Goal: Navigation & Orientation: Find specific page/section

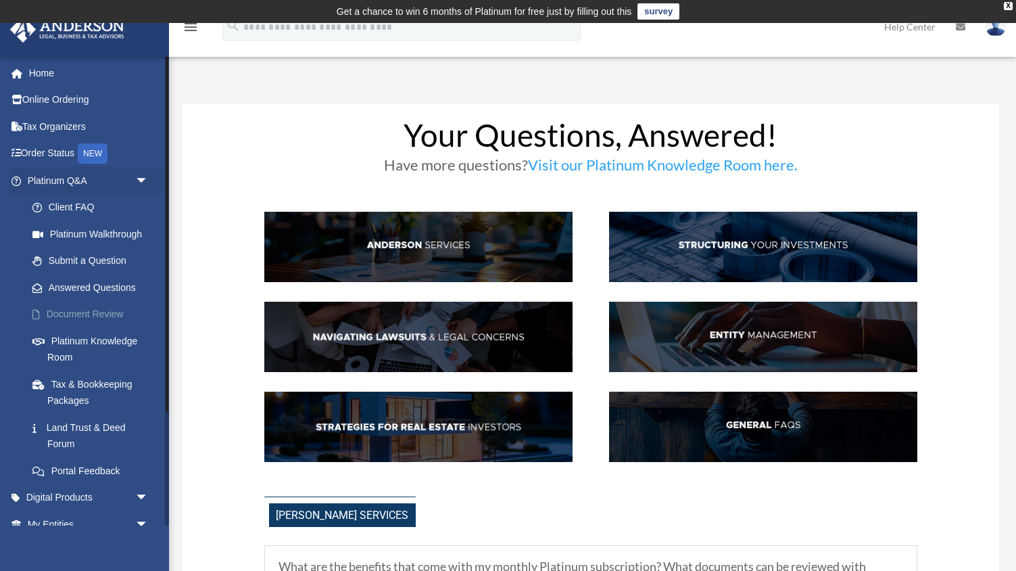
click at [112, 319] on link "Document Review" at bounding box center [94, 314] width 150 height 27
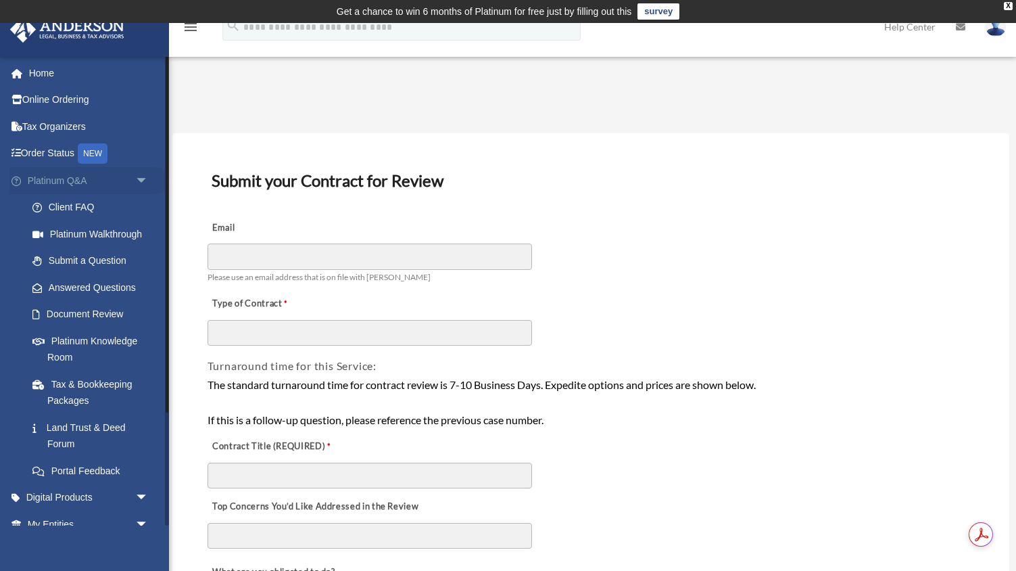
click at [140, 179] on span "arrow_drop_down" at bounding box center [148, 181] width 27 height 28
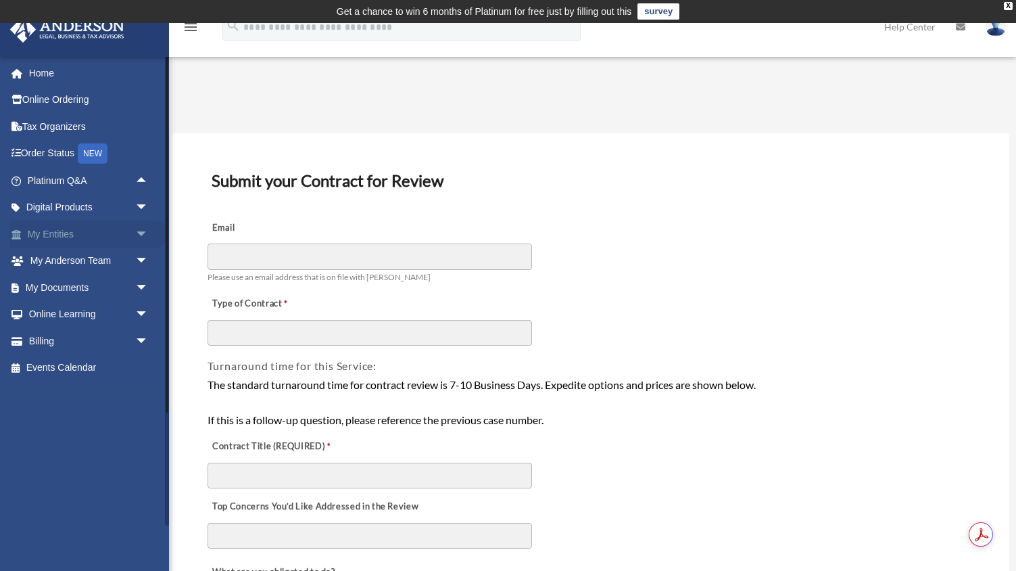
click at [141, 233] on span "arrow_drop_down" at bounding box center [148, 234] width 27 height 28
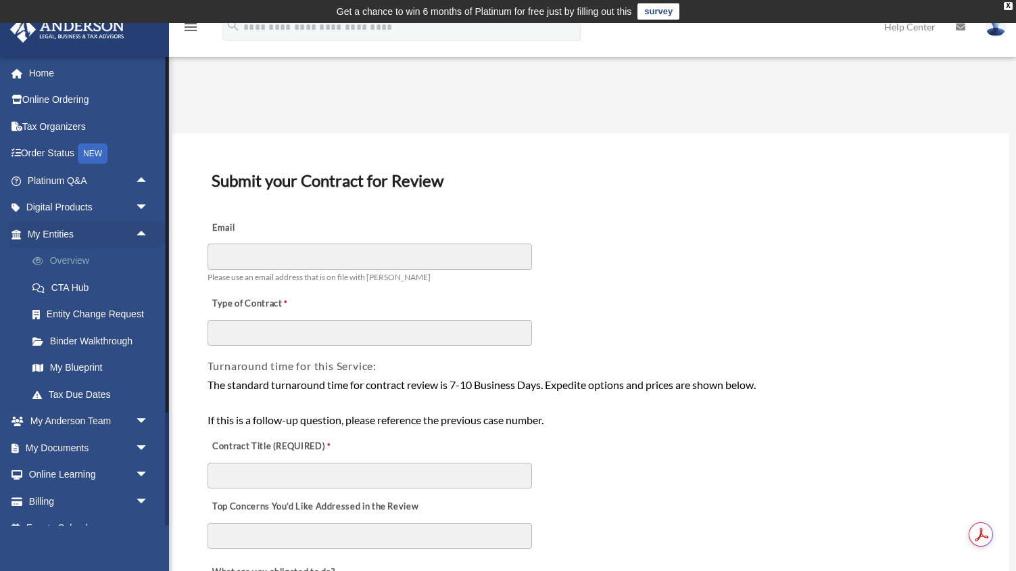
click at [81, 268] on link "Overview" at bounding box center [94, 260] width 150 height 27
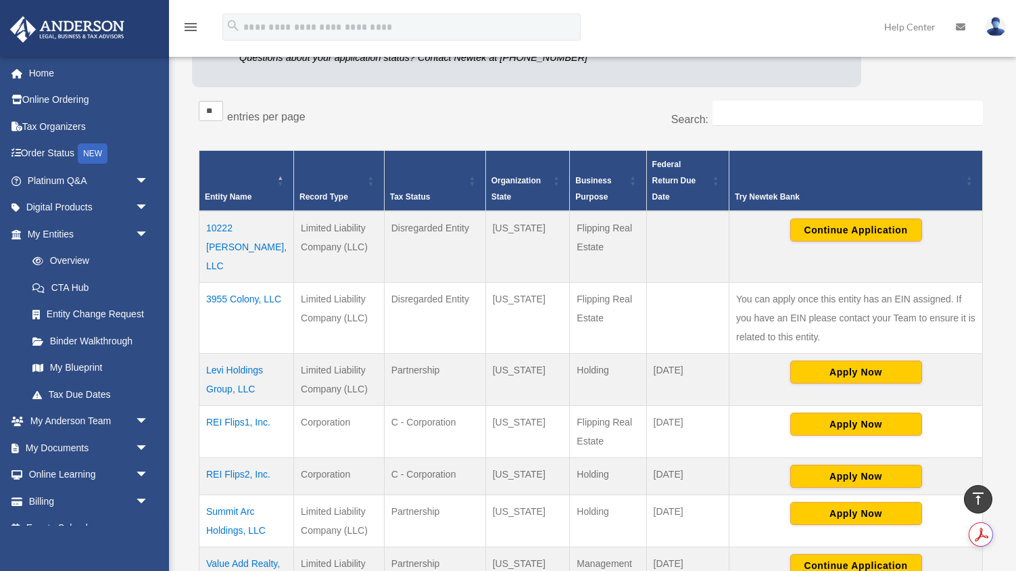
scroll to position [206, 0]
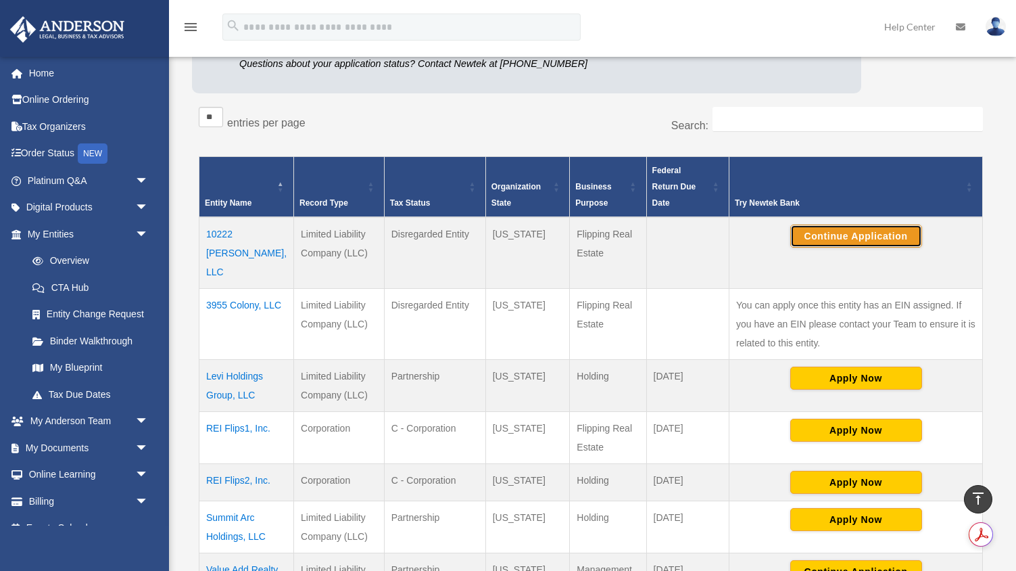
click at [845, 224] on button "Continue Application" at bounding box center [856, 235] width 132 height 23
click at [811, 224] on button "Continue Application" at bounding box center [856, 235] width 132 height 23
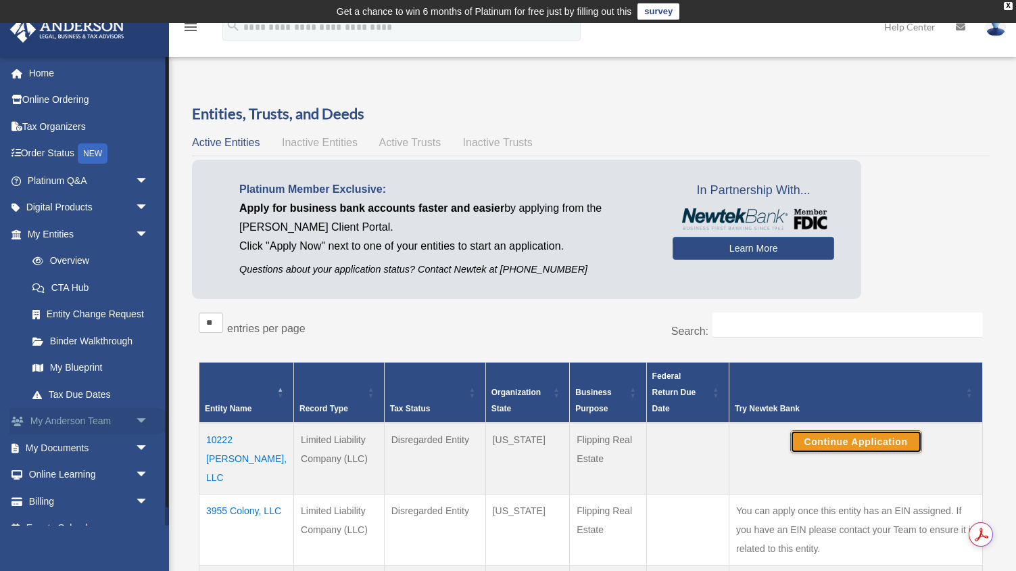
scroll to position [19, 0]
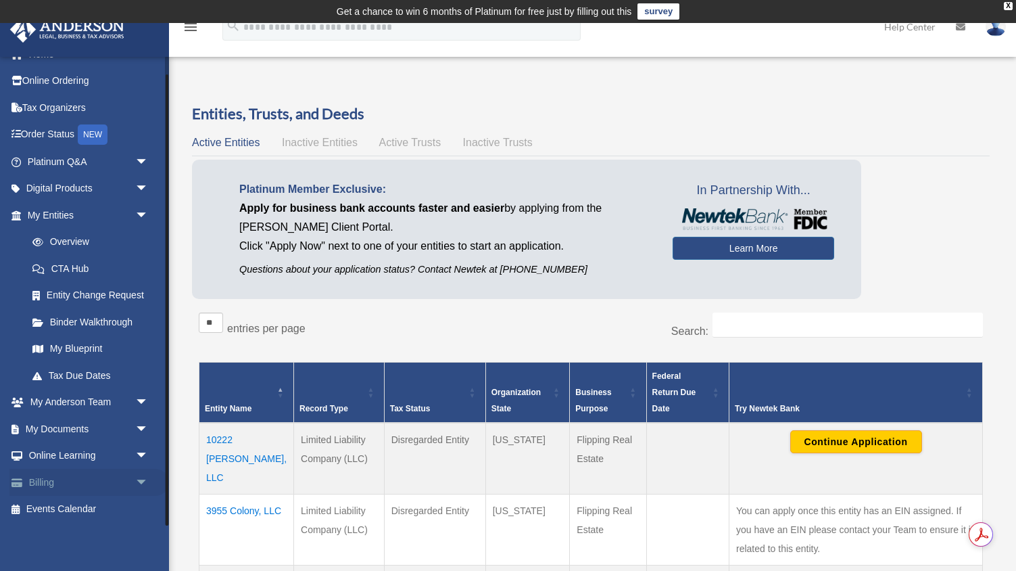
click at [137, 483] on span "arrow_drop_down" at bounding box center [148, 483] width 27 height 28
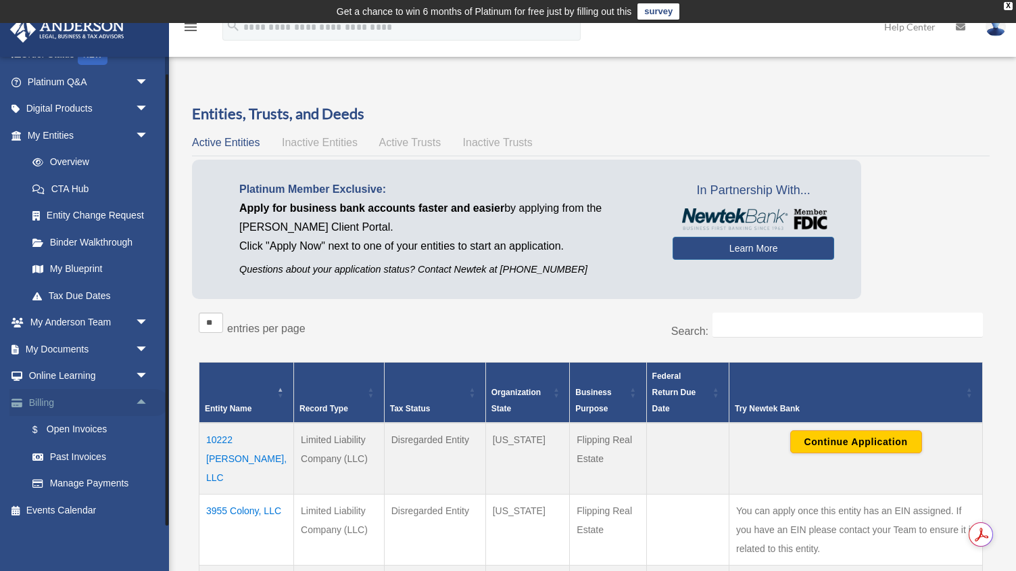
scroll to position [99, 0]
click at [83, 453] on link "Past Invoices" at bounding box center [94, 455] width 150 height 27
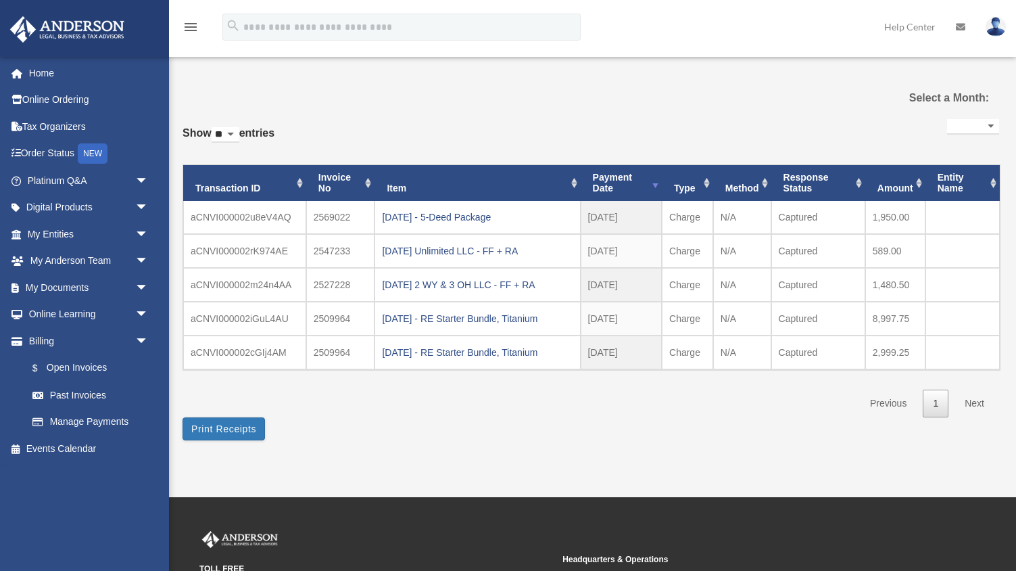
select select
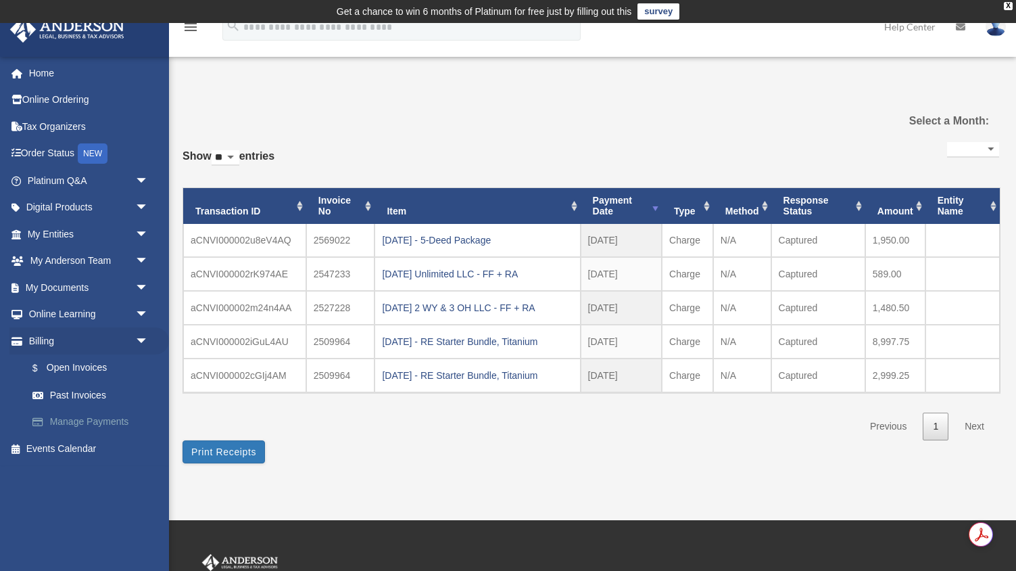
click at [122, 418] on link "Manage Payments" at bounding box center [94, 421] width 150 height 27
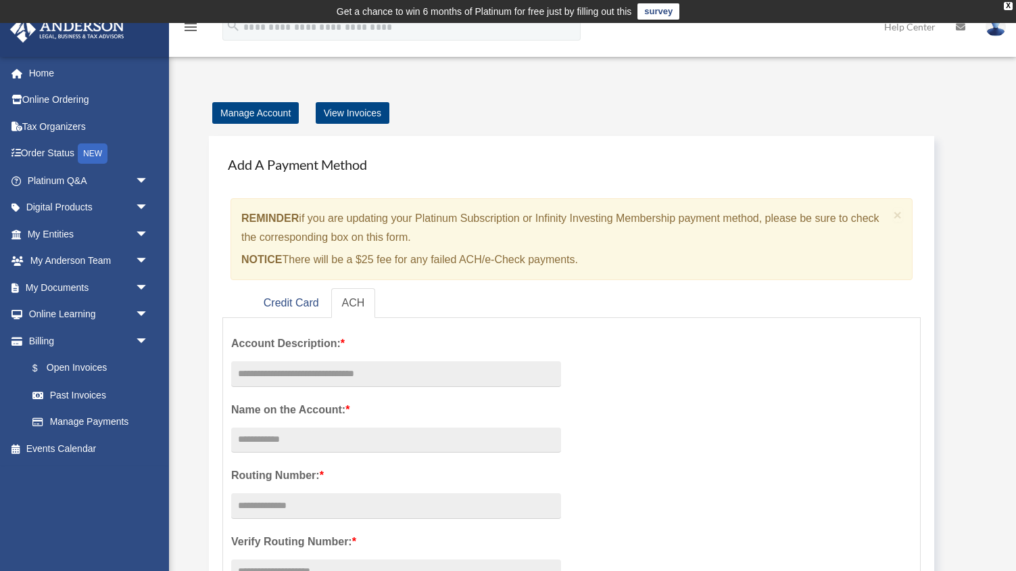
click at [356, 112] on link "View Invoices" at bounding box center [353, 113] width 74 height 22
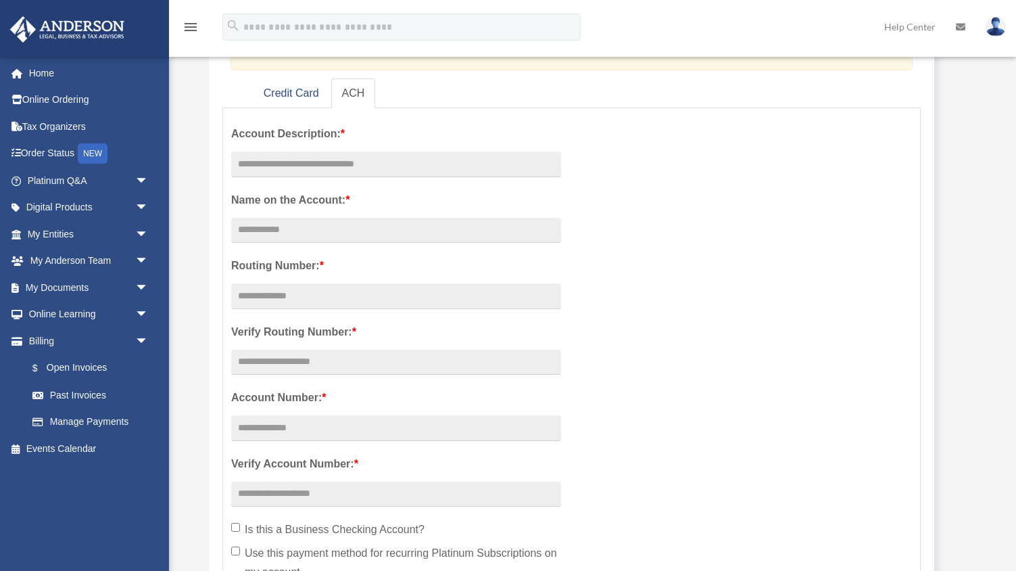
scroll to position [314, 0]
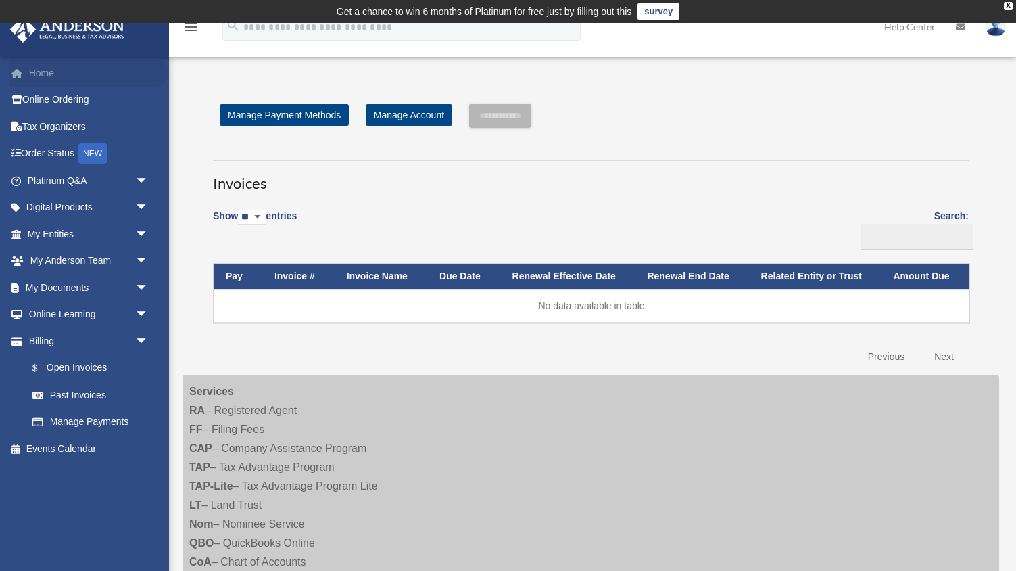
click at [47, 66] on link "Home" at bounding box center [89, 73] width 160 height 27
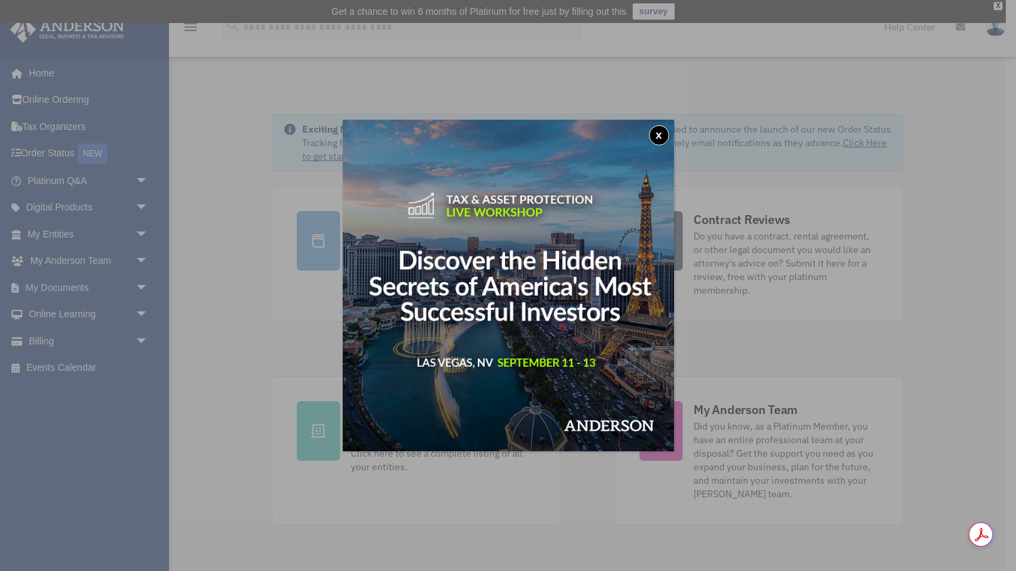
click at [656, 131] on button "x" at bounding box center [659, 135] width 20 height 20
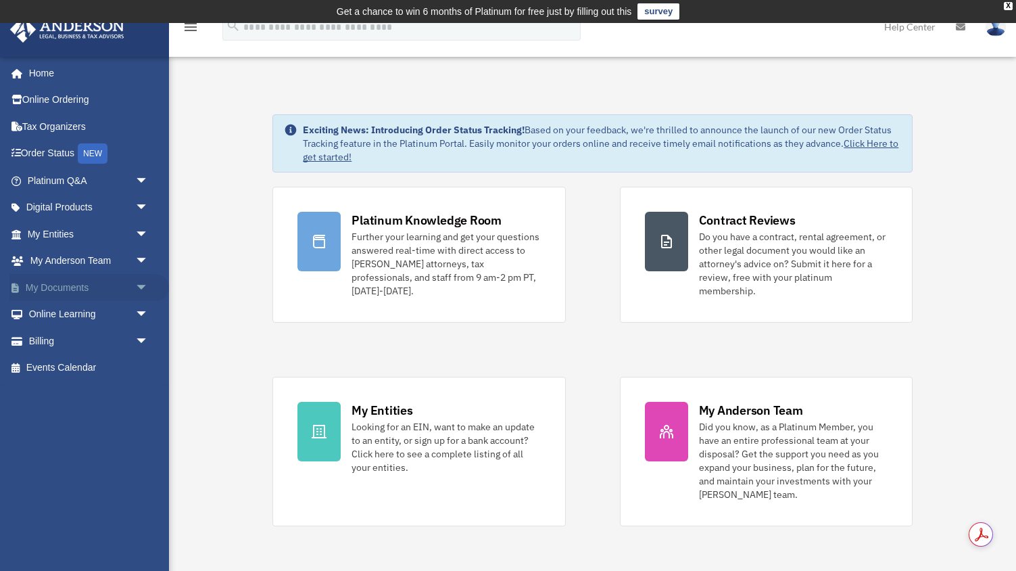
click at [138, 295] on span "arrow_drop_down" at bounding box center [148, 288] width 27 height 28
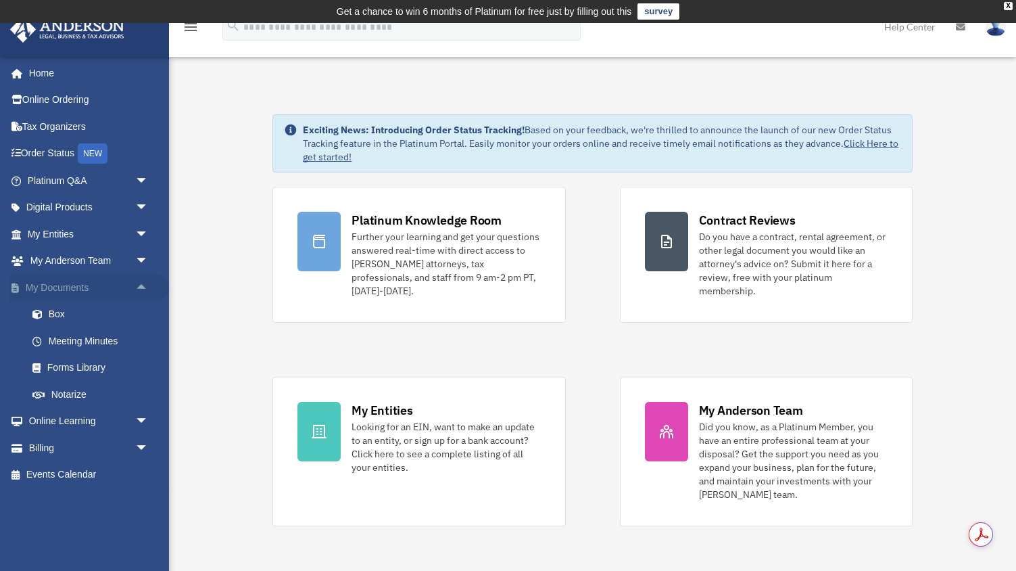
click at [138, 295] on span "arrow_drop_up" at bounding box center [148, 288] width 27 height 28
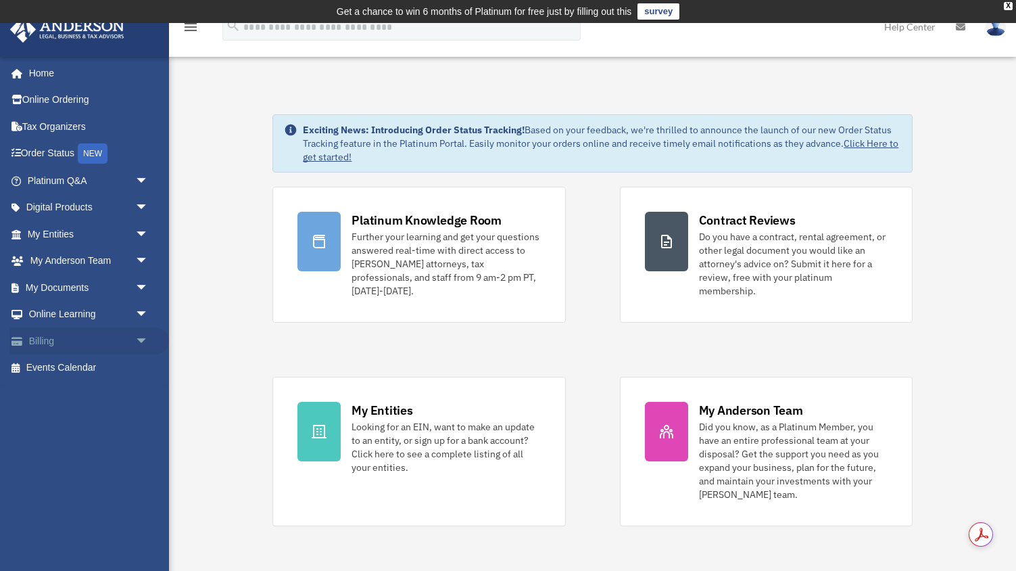
click at [63, 339] on link "Billing arrow_drop_down" at bounding box center [89, 340] width 160 height 27
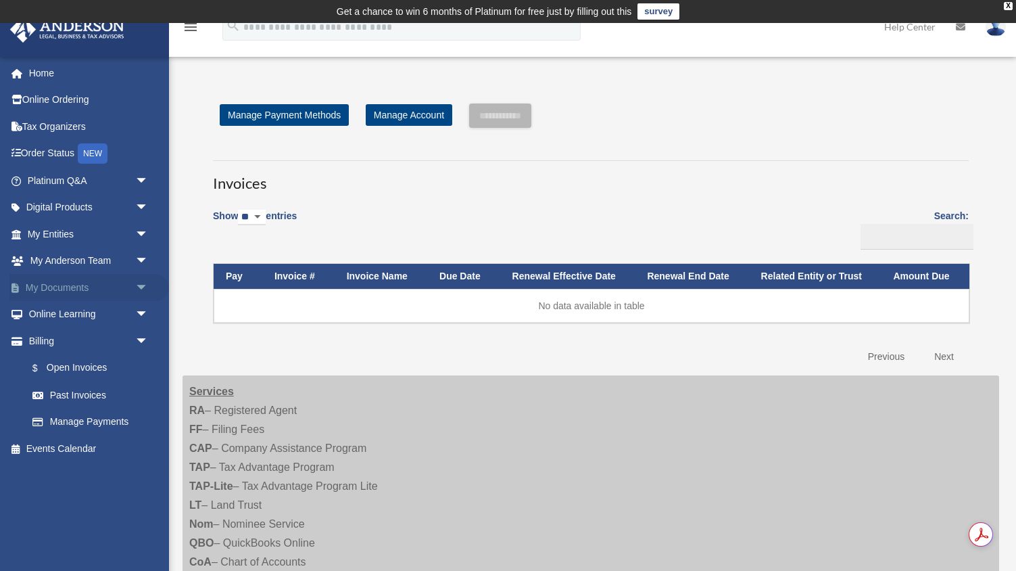
click at [64, 289] on link "My Documents arrow_drop_down" at bounding box center [89, 287] width 160 height 27
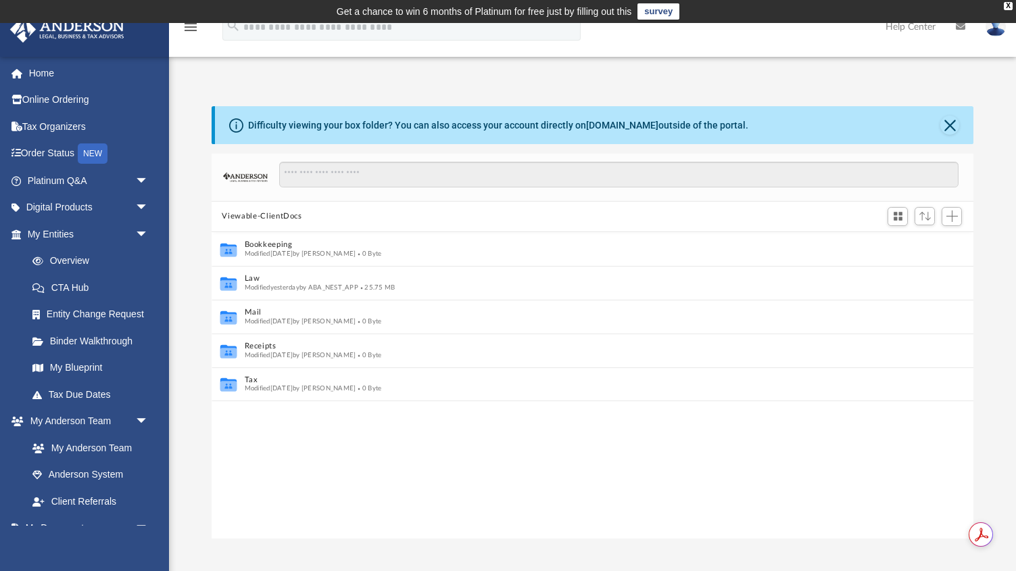
scroll to position [1, 1]
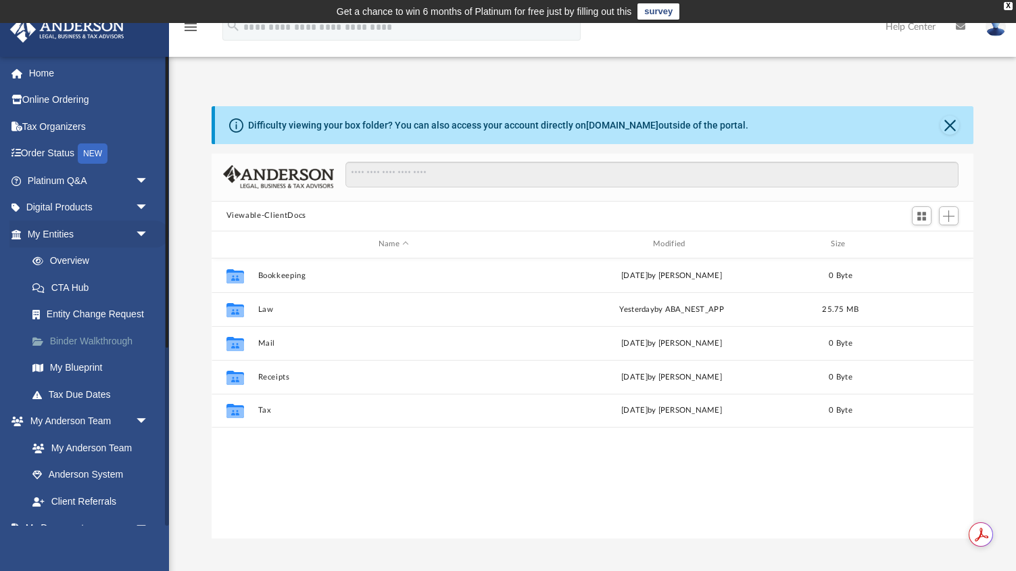
click at [80, 341] on link "Binder Walkthrough" at bounding box center [94, 340] width 150 height 27
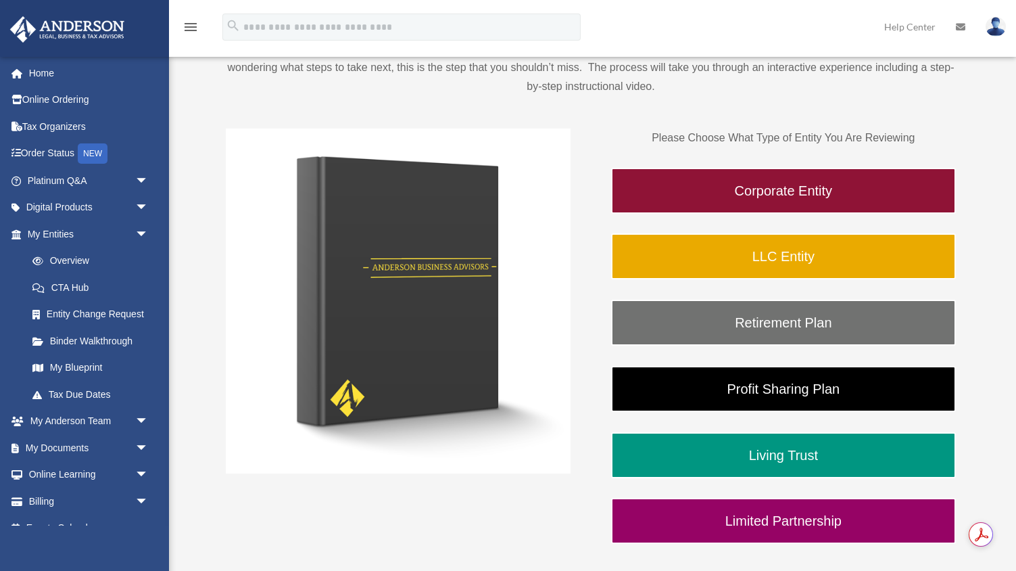
scroll to position [191, 0]
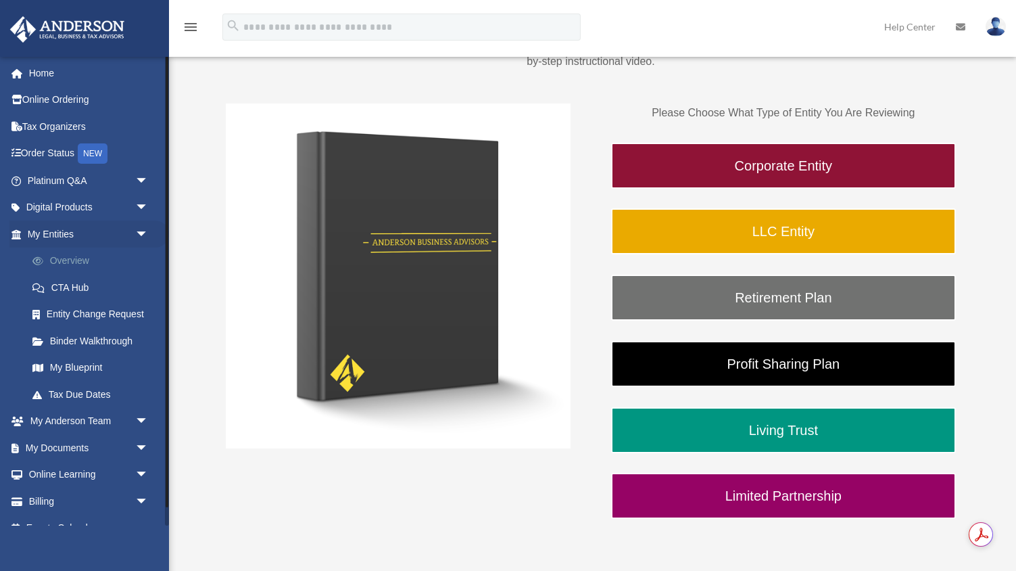
click at [68, 264] on link "Overview" at bounding box center [94, 260] width 150 height 27
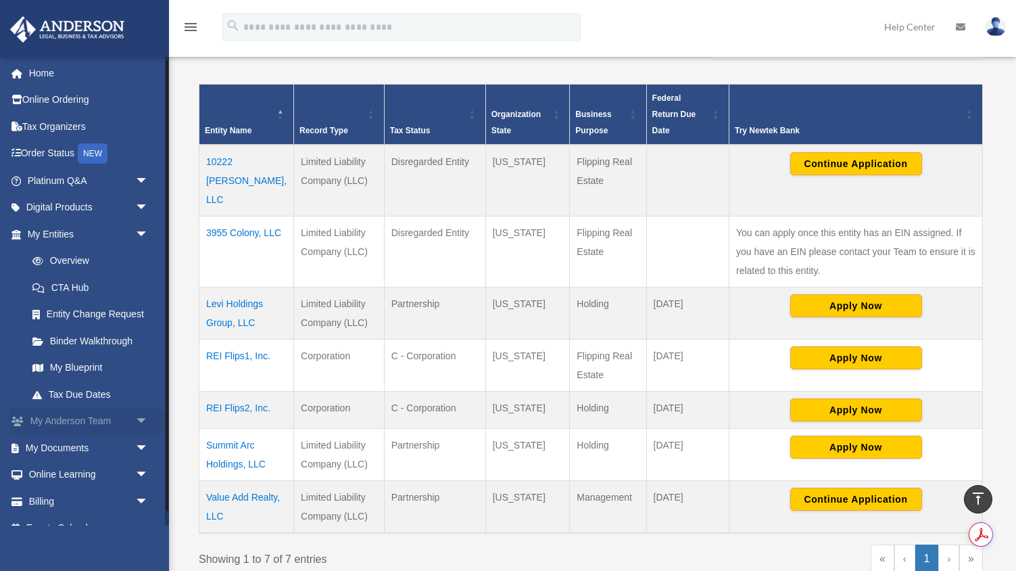
scroll to position [19, 0]
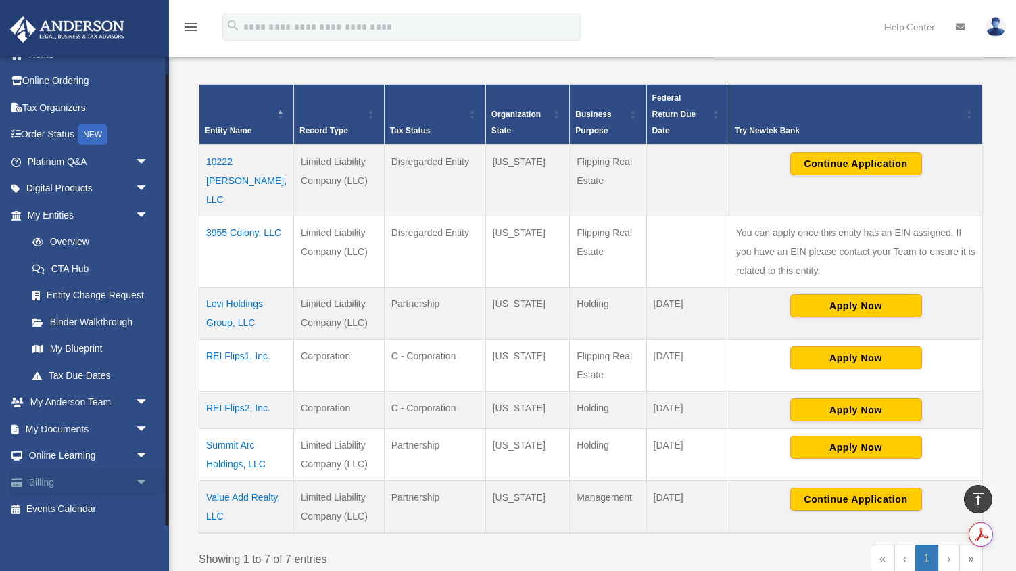
click at [47, 485] on link "Billing arrow_drop_down" at bounding box center [89, 482] width 160 height 27
click at [141, 481] on span "arrow_drop_down" at bounding box center [148, 483] width 27 height 28
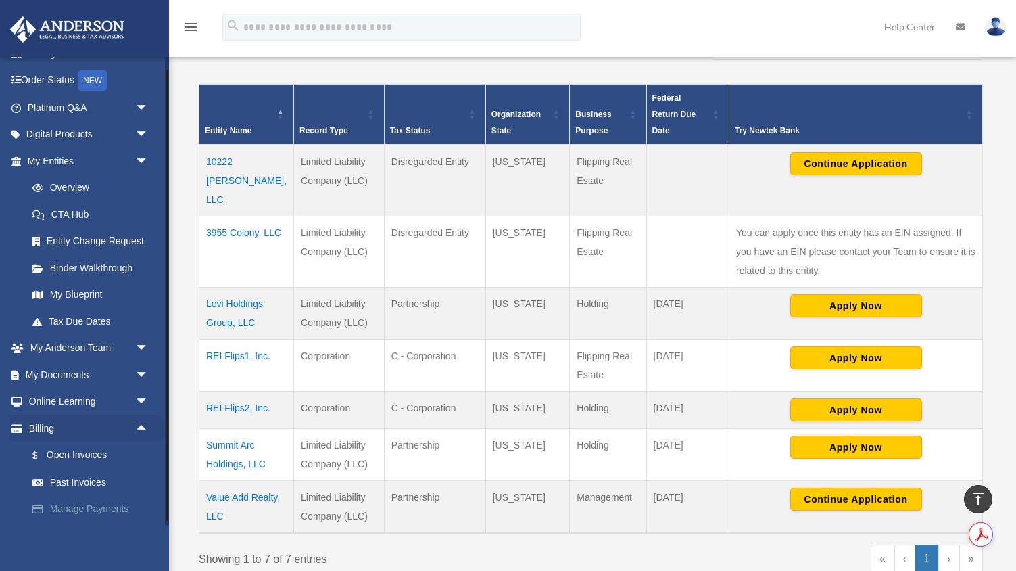
click at [92, 504] on link "Manage Payments" at bounding box center [94, 509] width 150 height 27
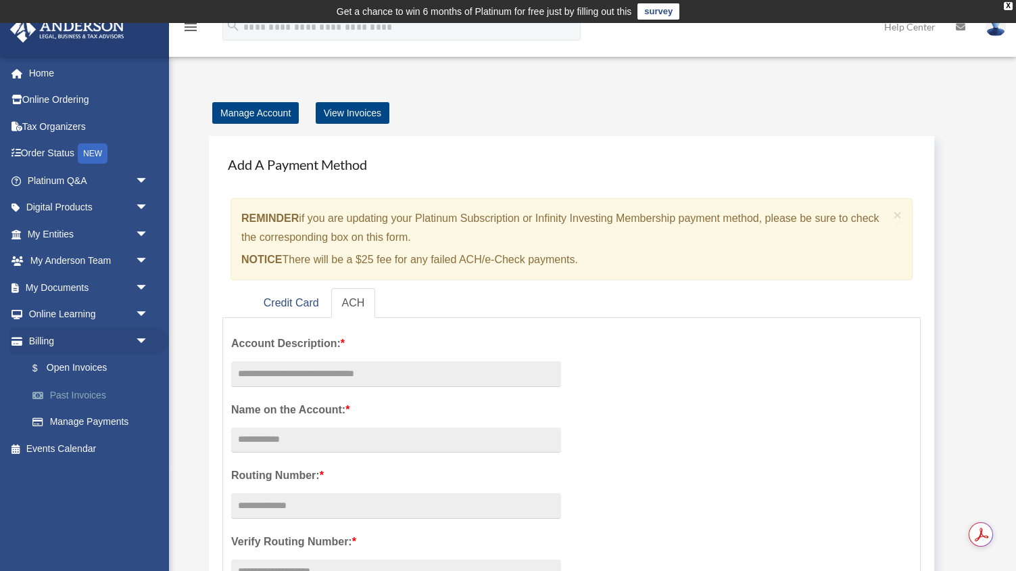
click at [89, 395] on link "Past Invoices" at bounding box center [94, 394] width 150 height 27
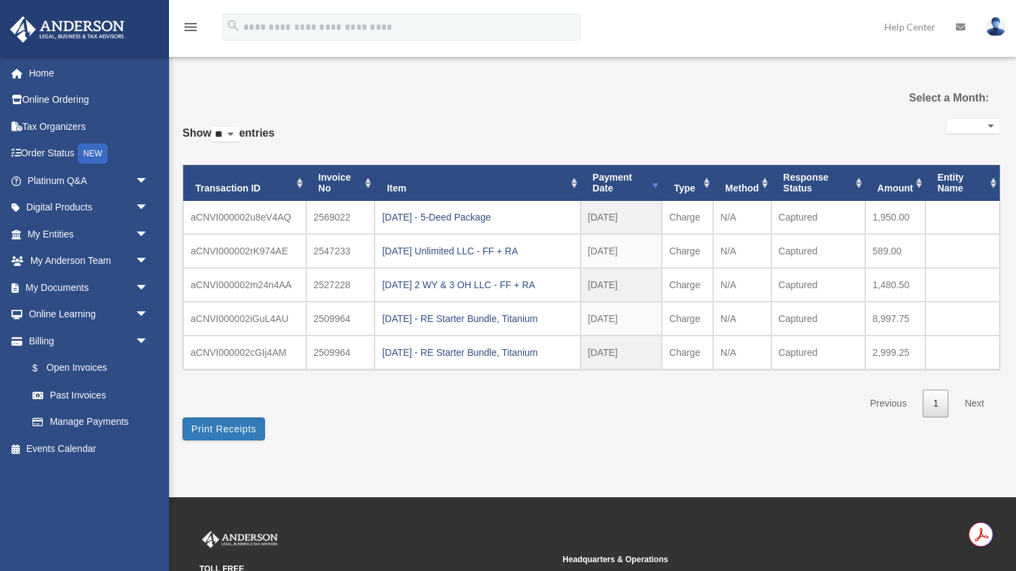
select select
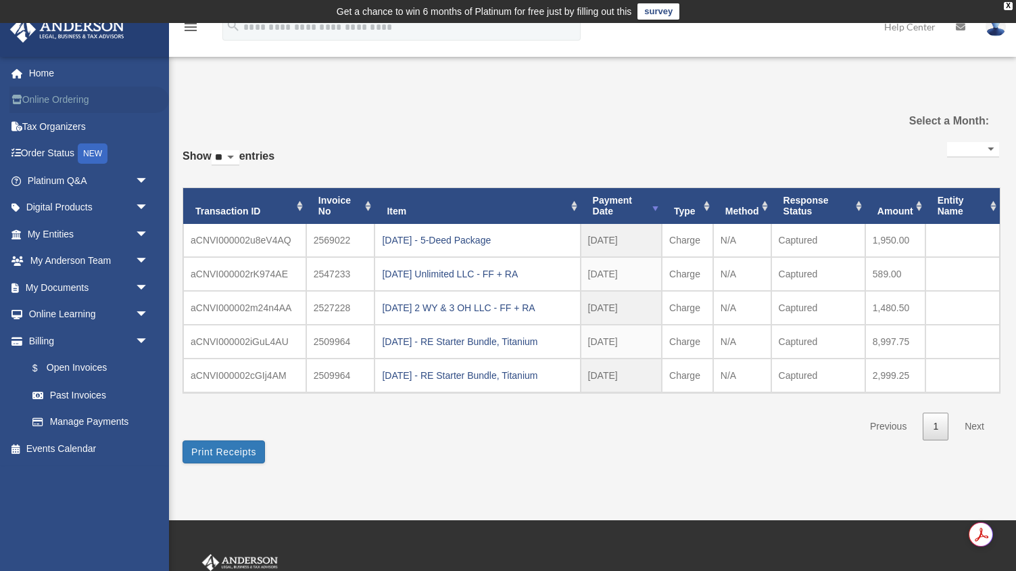
click at [76, 93] on link "Online Ordering" at bounding box center [89, 100] width 160 height 27
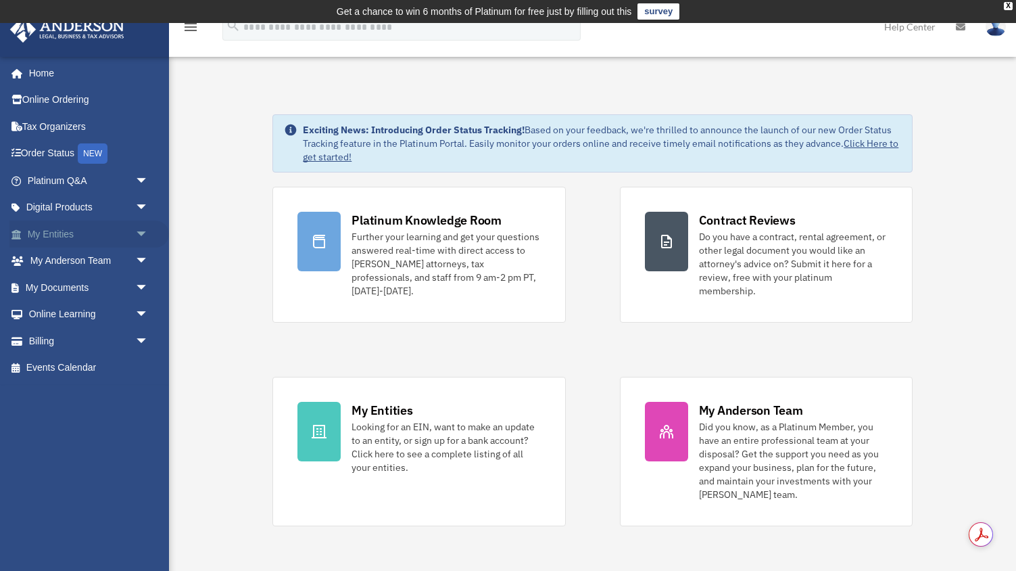
click at [138, 235] on span "arrow_drop_down" at bounding box center [148, 234] width 27 height 28
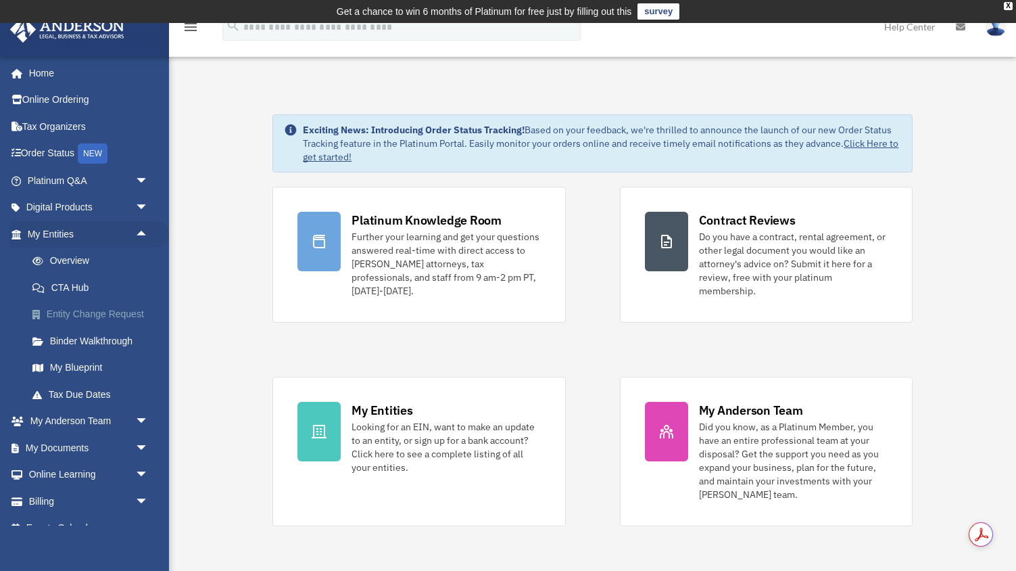
click at [118, 320] on link "Entity Change Request" at bounding box center [94, 314] width 150 height 27
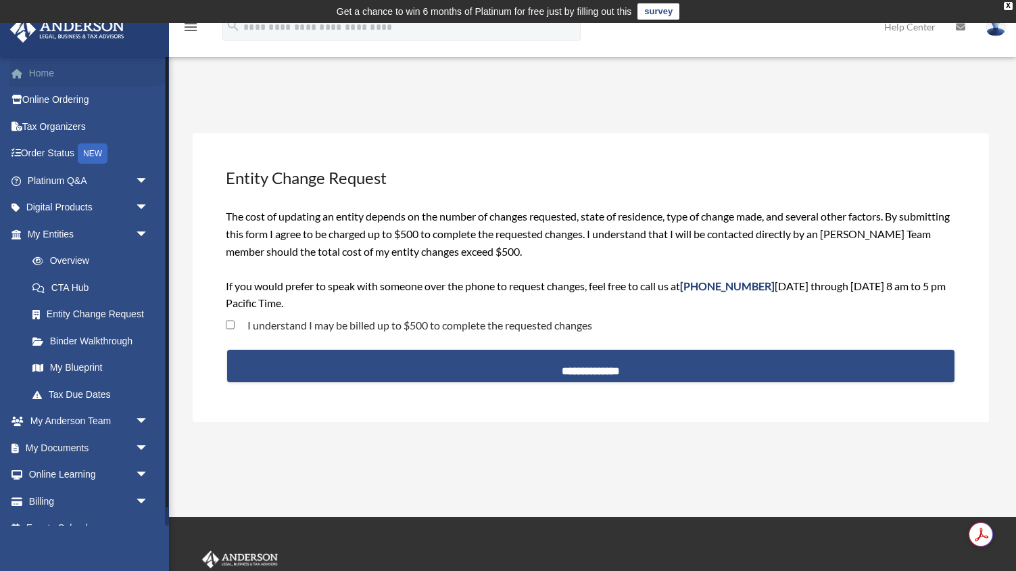
click at [72, 76] on link "Home" at bounding box center [89, 73] width 160 height 27
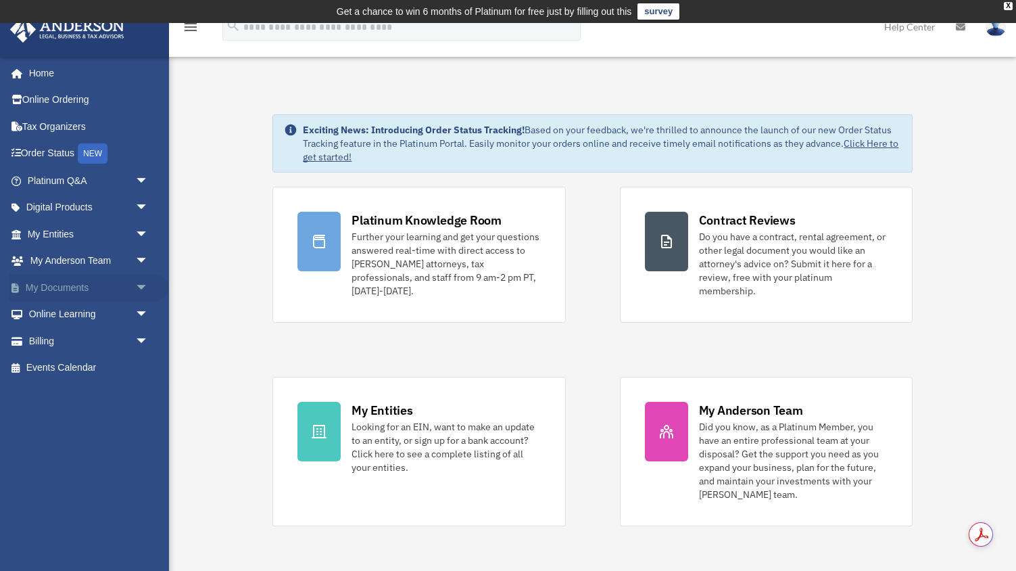
click at [135, 293] on span "arrow_drop_down" at bounding box center [148, 288] width 27 height 28
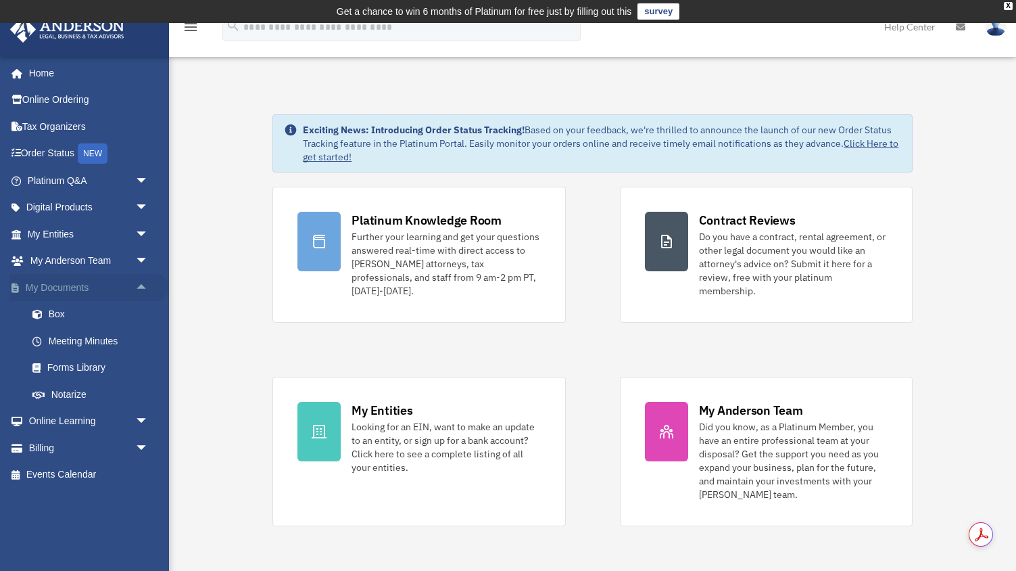
click at [136, 285] on span "arrow_drop_up" at bounding box center [148, 288] width 27 height 28
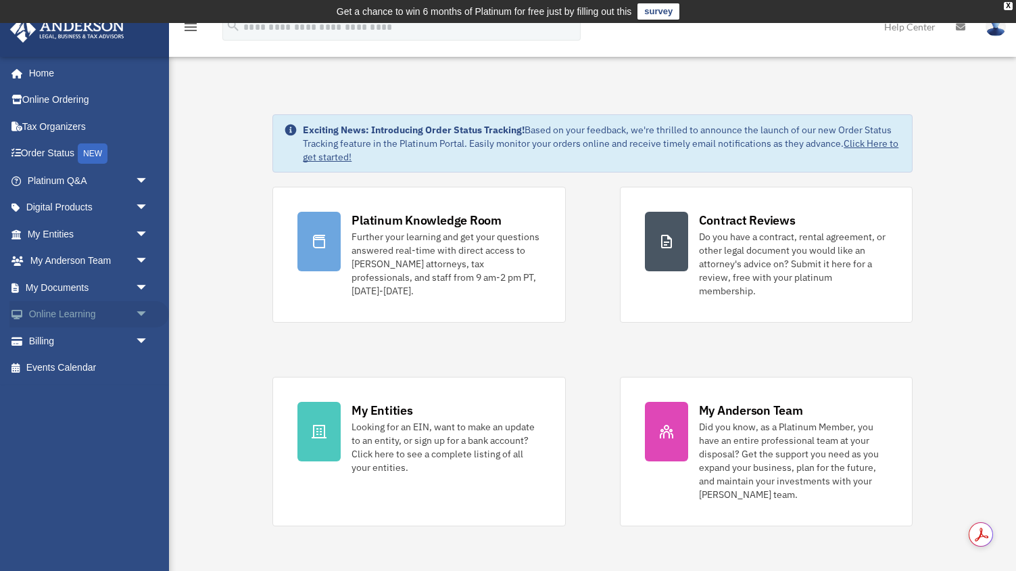
click at [143, 313] on span "arrow_drop_down" at bounding box center [148, 315] width 27 height 28
click at [143, 313] on span "arrow_drop_up" at bounding box center [148, 315] width 27 height 28
click at [140, 232] on span "arrow_drop_down" at bounding box center [148, 234] width 27 height 28
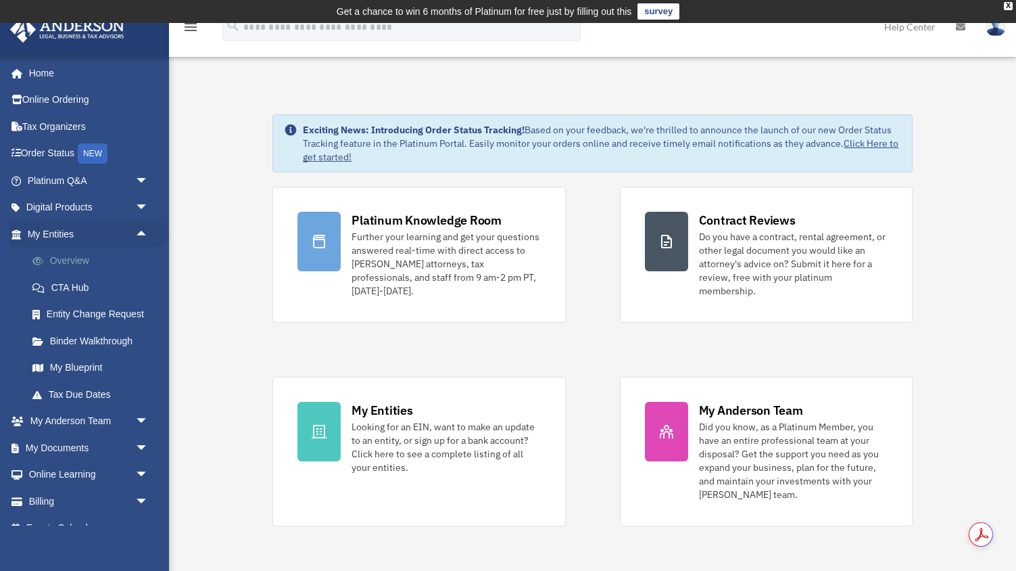
click at [76, 264] on link "Overview" at bounding box center [94, 260] width 150 height 27
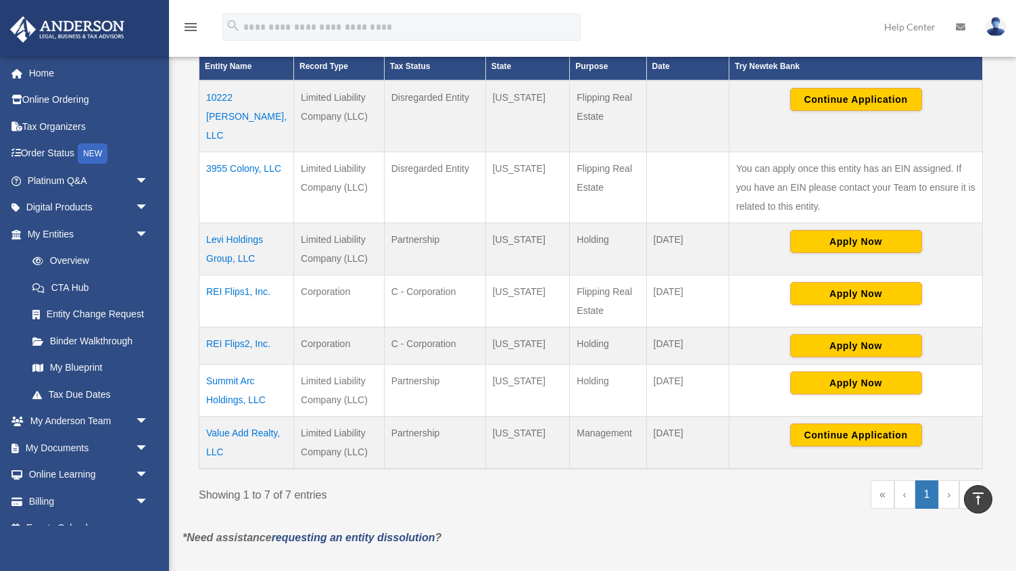
scroll to position [340, 0]
